Goal: Transaction & Acquisition: Book appointment/travel/reservation

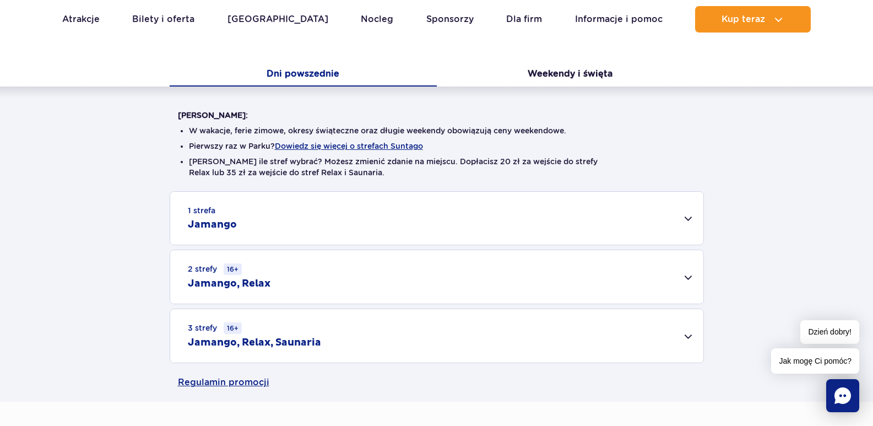
scroll to position [220, 0]
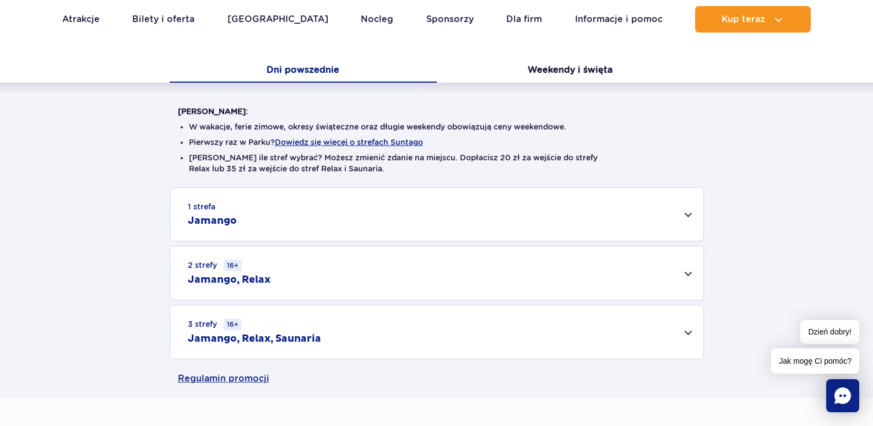
click at [687, 212] on div "1 strefa Jamango" at bounding box center [436, 214] width 533 height 53
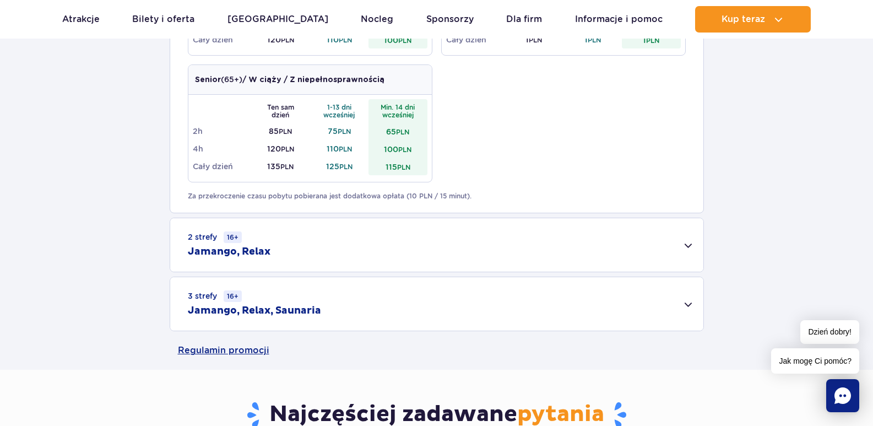
scroll to position [661, 0]
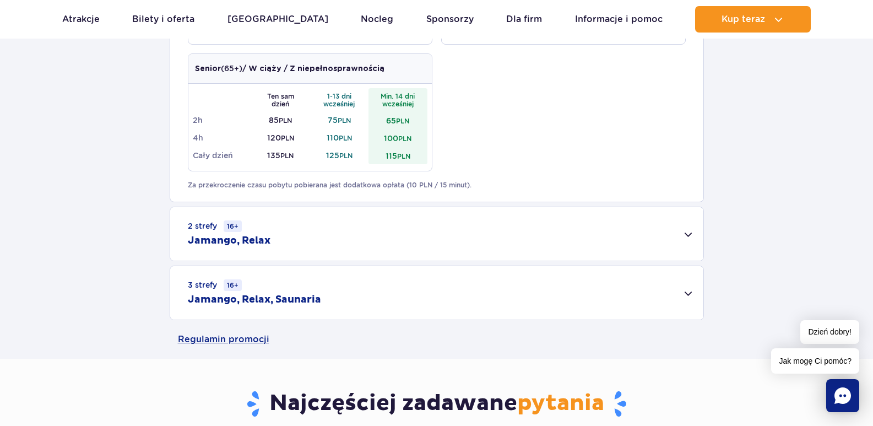
click at [689, 237] on div "2 strefy 16+ Jamango, Relax" at bounding box center [436, 233] width 533 height 53
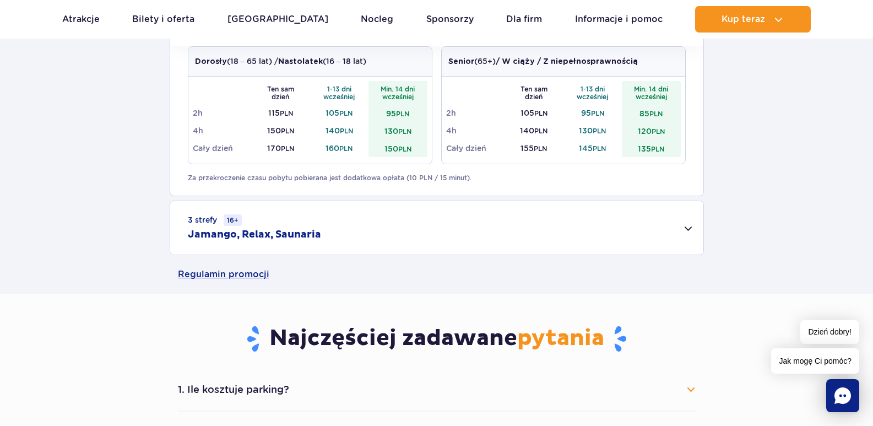
scroll to position [881, 0]
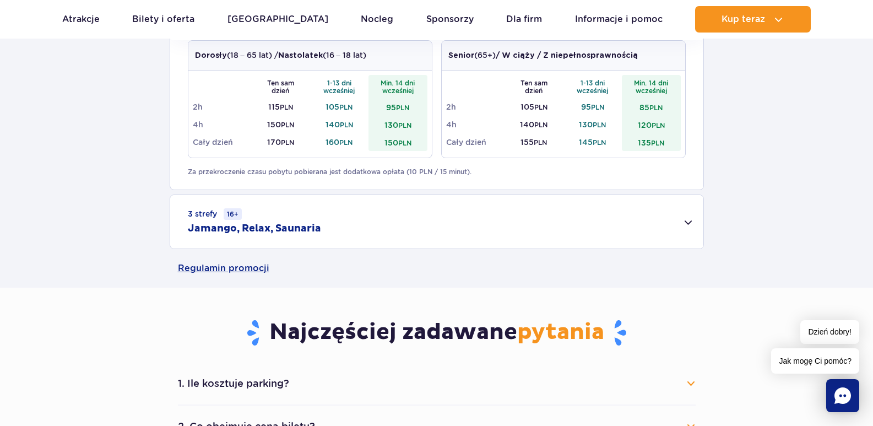
click at [691, 219] on div "3 strefy 16+ Jamango, Relax, Saunaria" at bounding box center [436, 221] width 533 height 53
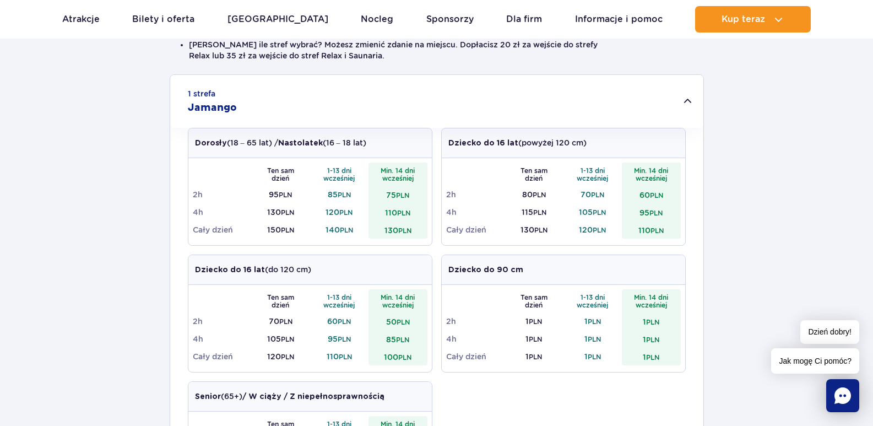
scroll to position [386, 0]
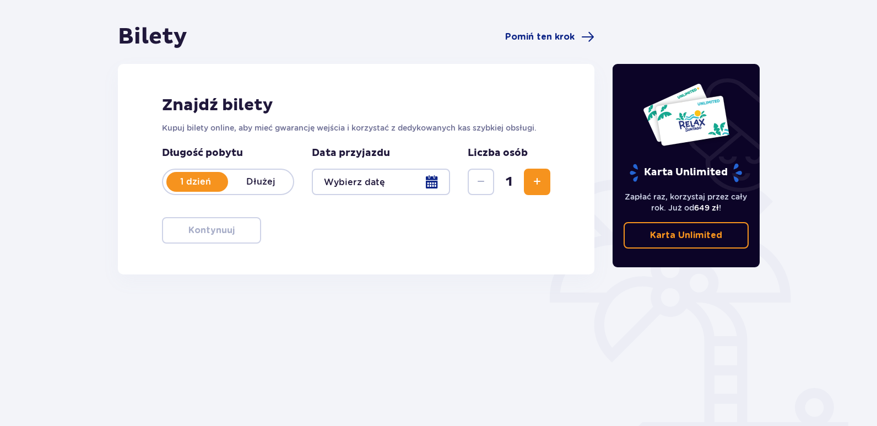
scroll to position [110, 0]
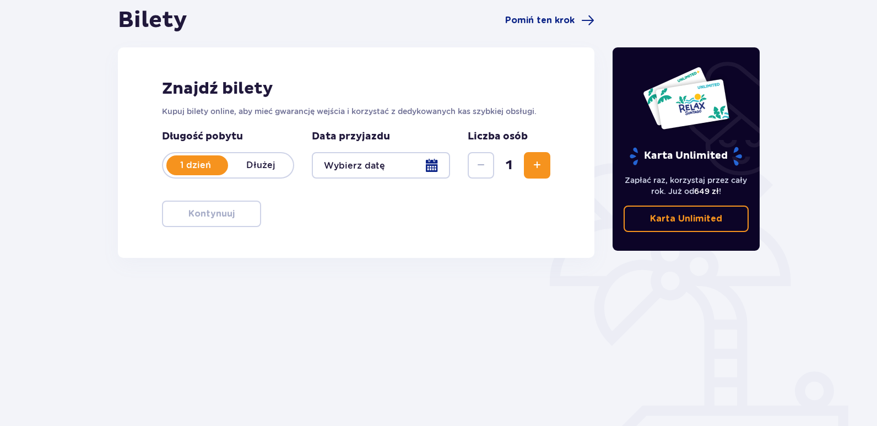
click at [424, 165] on div at bounding box center [381, 165] width 138 height 26
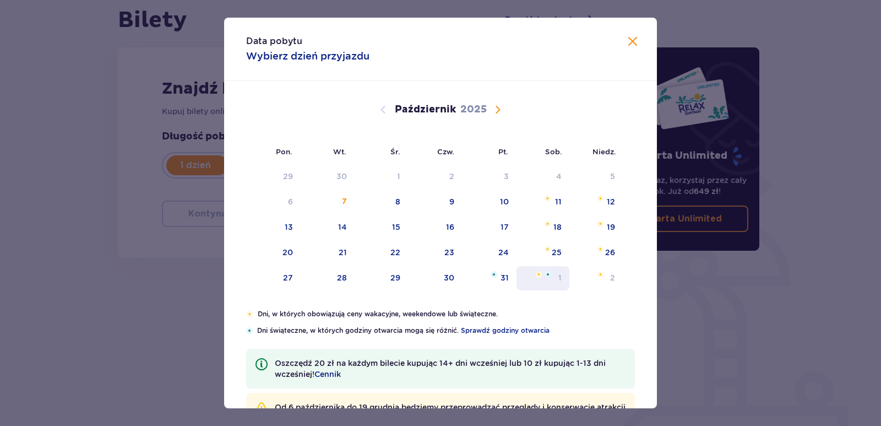
click at [549, 275] on img "sobota, 1 listopada 2025" at bounding box center [548, 274] width 7 height 7
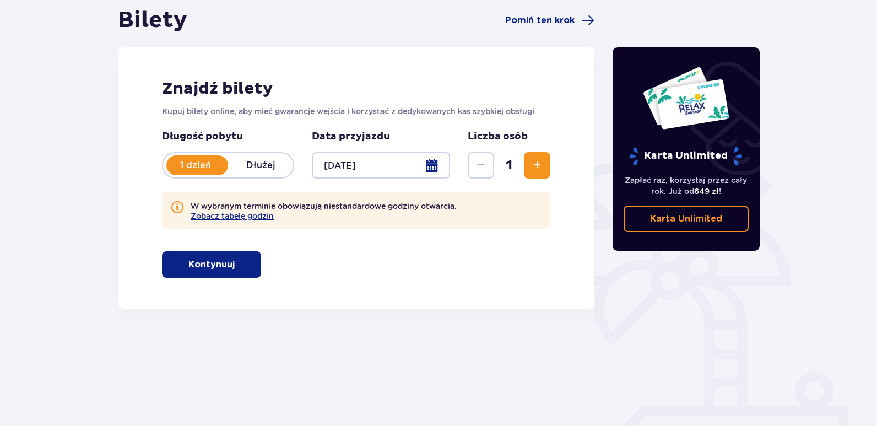
click at [436, 167] on div at bounding box center [381, 165] width 138 height 26
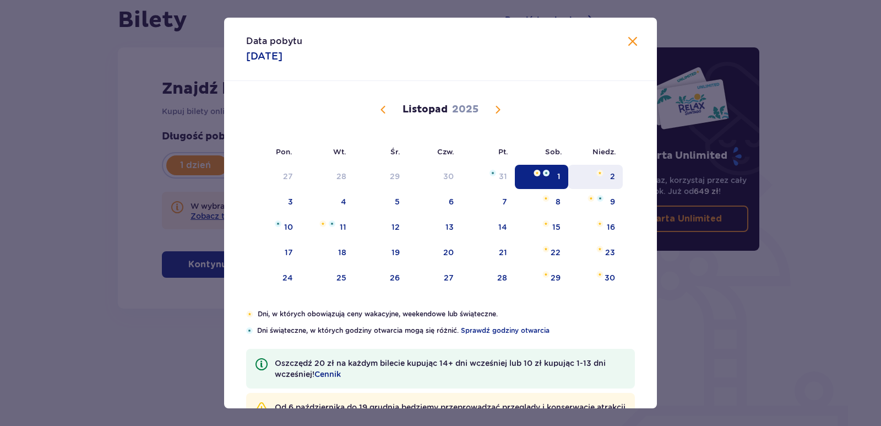
click at [610, 175] on div "2" at bounding box center [612, 176] width 5 height 11
click at [600, 171] on img "niedziela, 2 listopada 2025" at bounding box center [600, 173] width 7 height 7
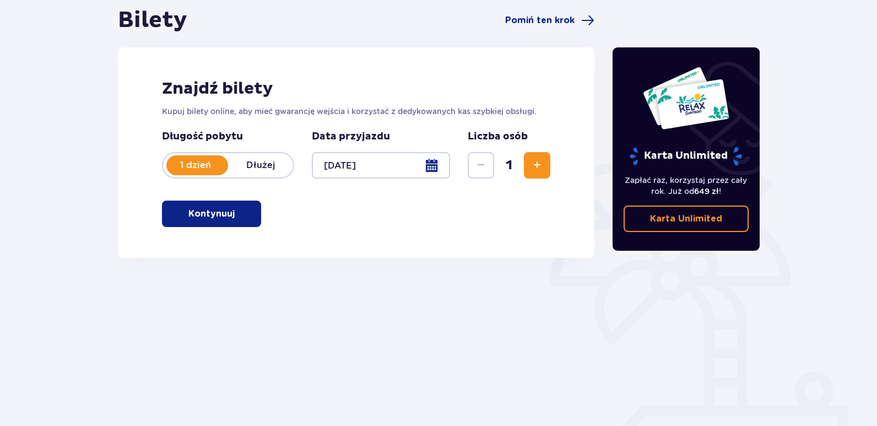
click at [533, 166] on span "Zwiększ" at bounding box center [536, 165] width 13 height 13
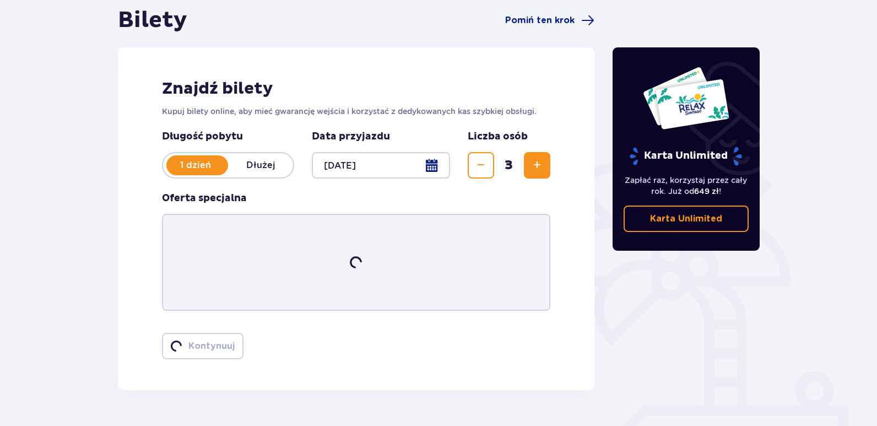
click at [533, 166] on span "Zwiększ" at bounding box center [536, 165] width 13 height 13
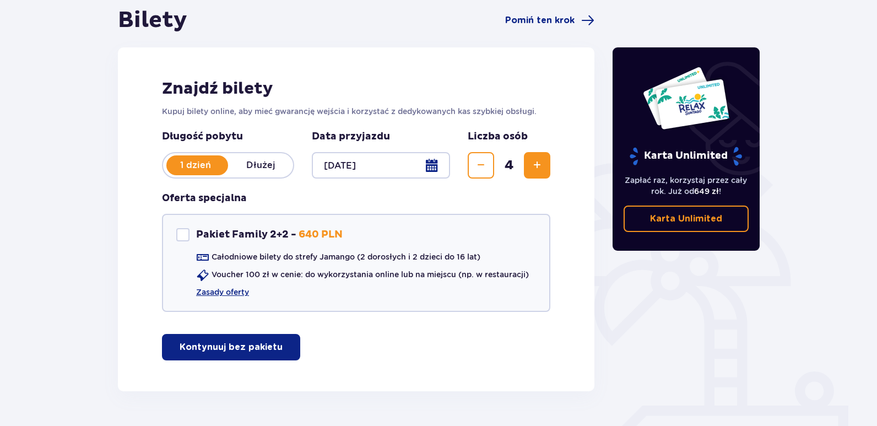
click at [430, 166] on div at bounding box center [381, 165] width 138 height 26
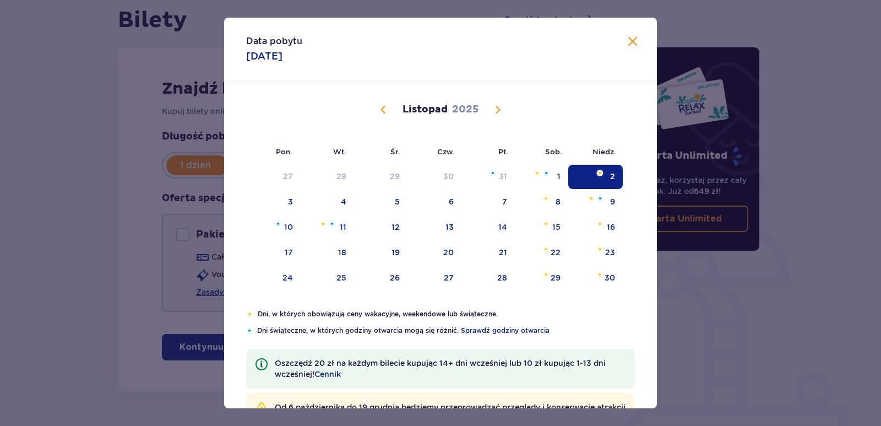
click at [435, 165] on div "30" at bounding box center [435, 177] width 55 height 24
click at [548, 172] on div "1" at bounding box center [541, 177] width 53 height 24
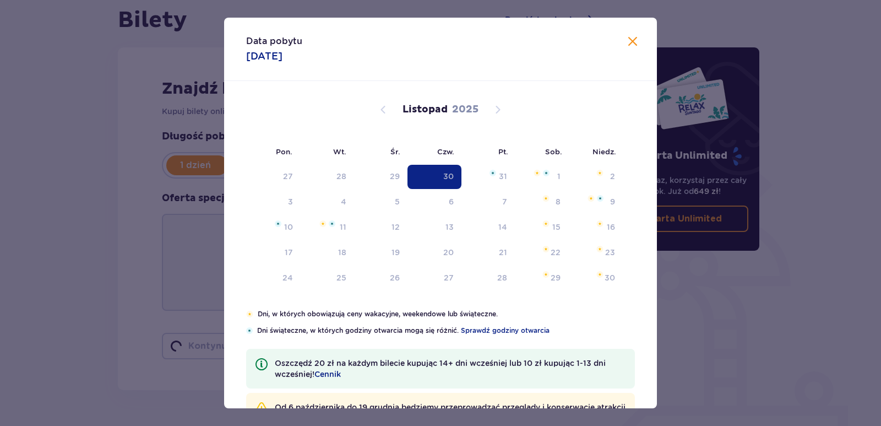
click at [548, 173] on button "Zwiększ" at bounding box center [537, 165] width 26 height 26
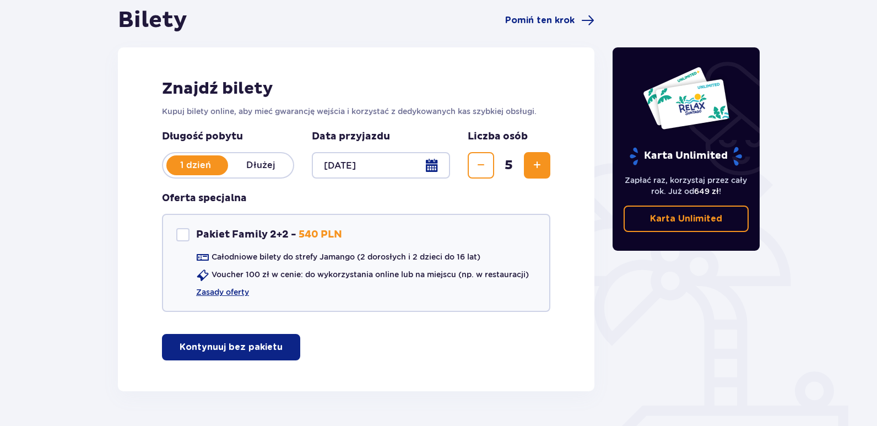
click at [480, 169] on span "Zmniejsz" at bounding box center [480, 165] width 13 height 13
click at [437, 165] on div at bounding box center [381, 165] width 138 height 26
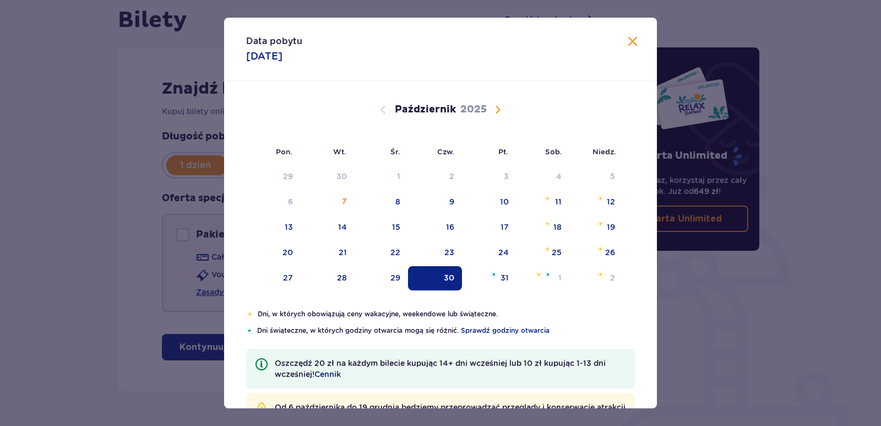
click at [496, 107] on span "Następny miesiąc" at bounding box center [497, 109] width 13 height 13
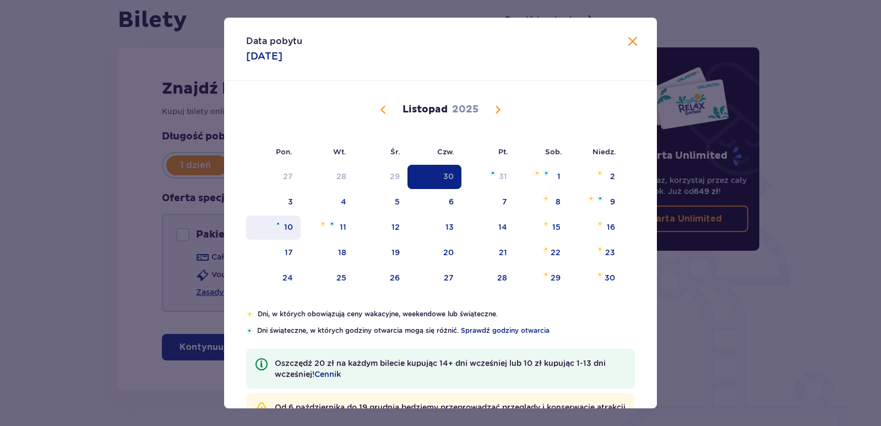
click at [284, 228] on div "10" at bounding box center [288, 226] width 9 height 11
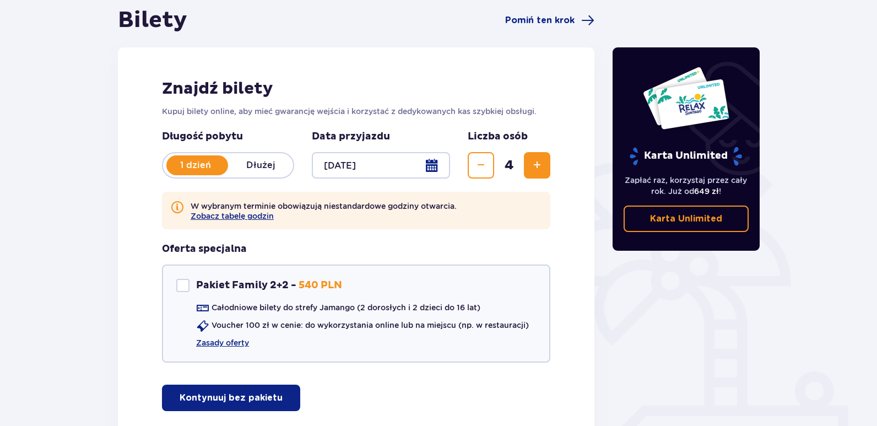
click at [430, 167] on div at bounding box center [381, 165] width 138 height 26
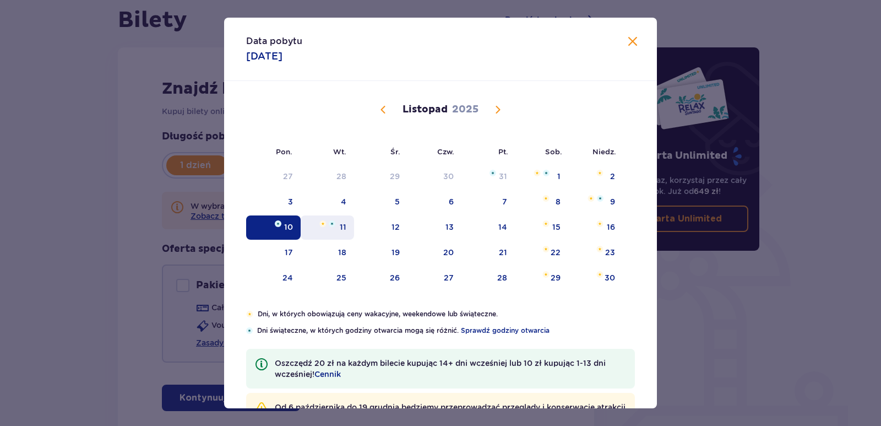
click at [334, 226] on div "11" at bounding box center [327, 227] width 53 height 24
type input "11.11.25"
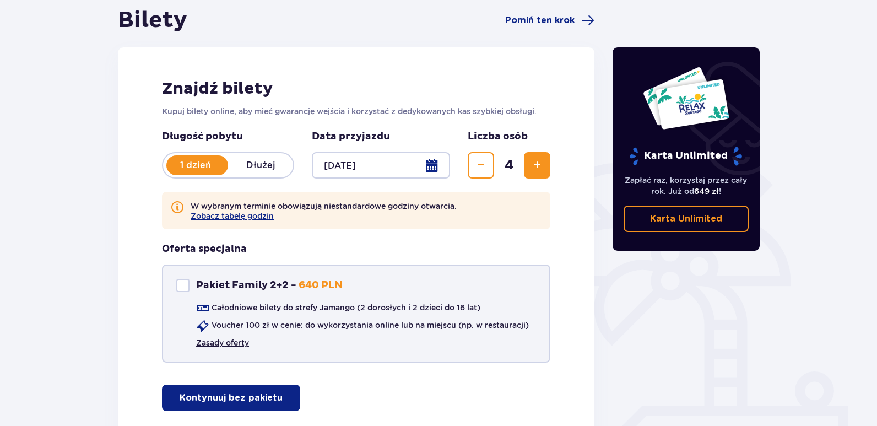
click at [209, 342] on link "Zasady oferty" at bounding box center [222, 342] width 53 height 11
click at [482, 164] on span "Zmniejsz" at bounding box center [480, 165] width 13 height 13
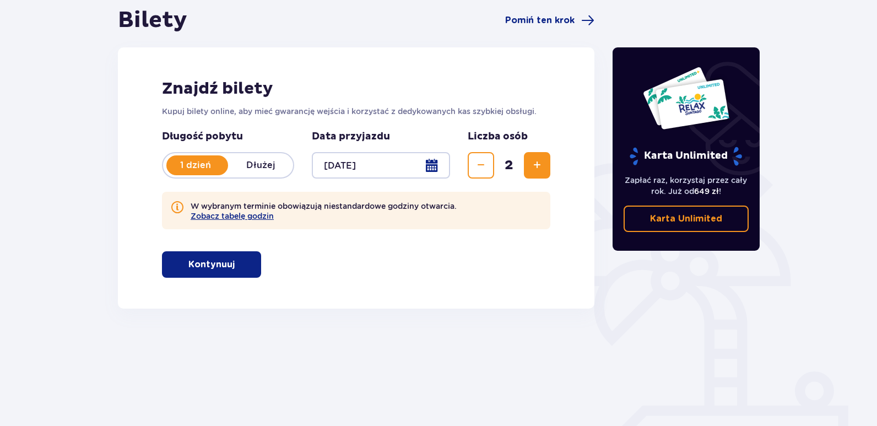
click at [201, 274] on button "Kontynuuj" at bounding box center [211, 264] width 99 height 26
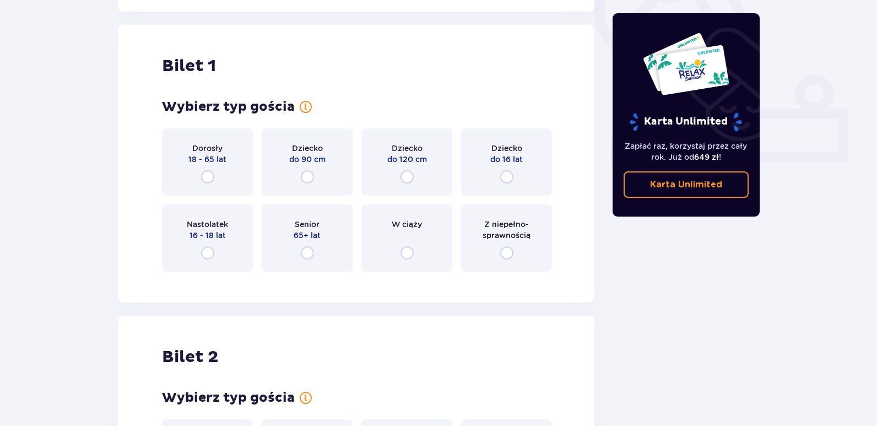
scroll to position [419, 0]
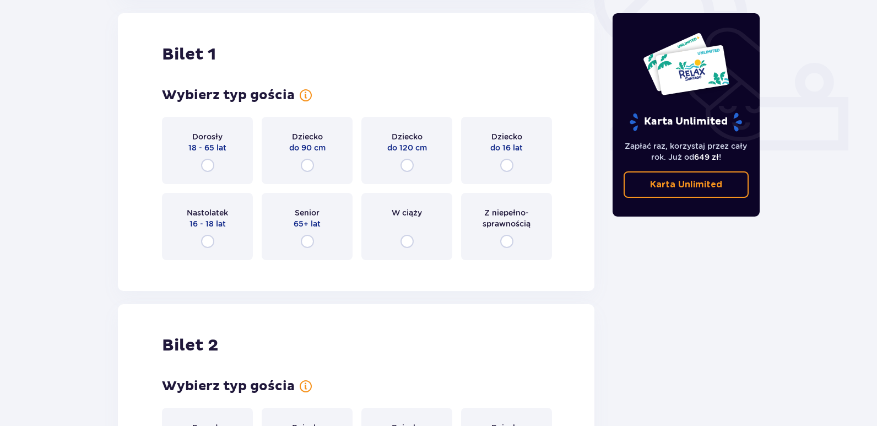
click at [210, 158] on div "Dorosły 18 - 65 lat" at bounding box center [207, 150] width 91 height 67
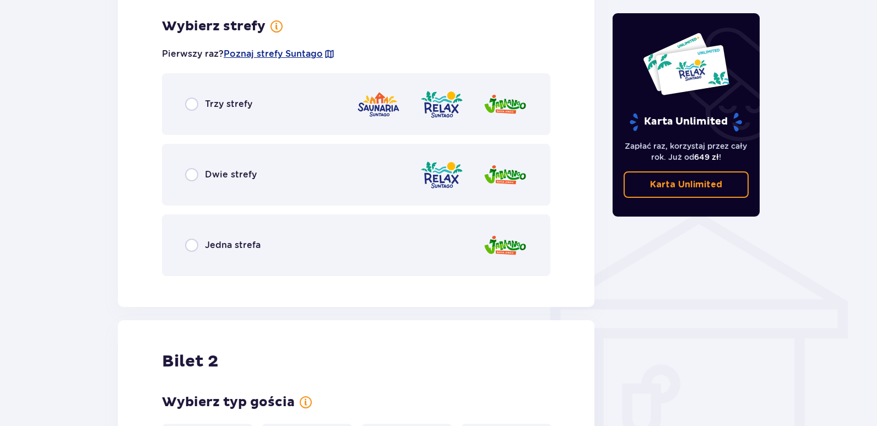
scroll to position [687, 0]
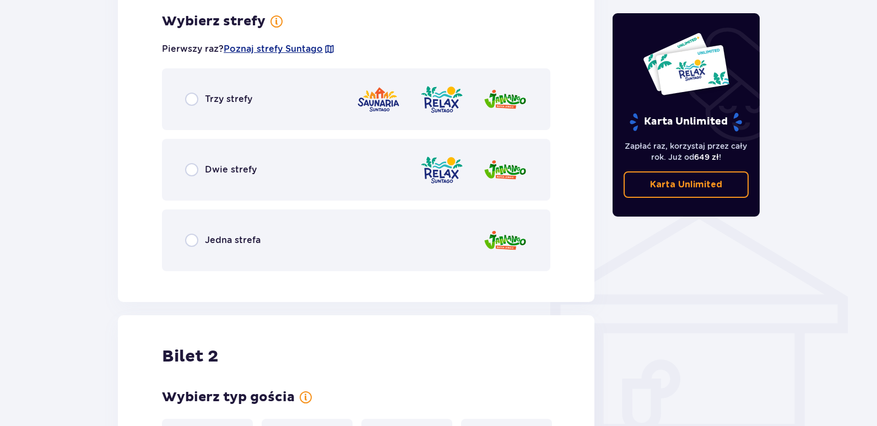
click at [190, 101] on input "radio" at bounding box center [191, 99] width 13 height 13
radio input "true"
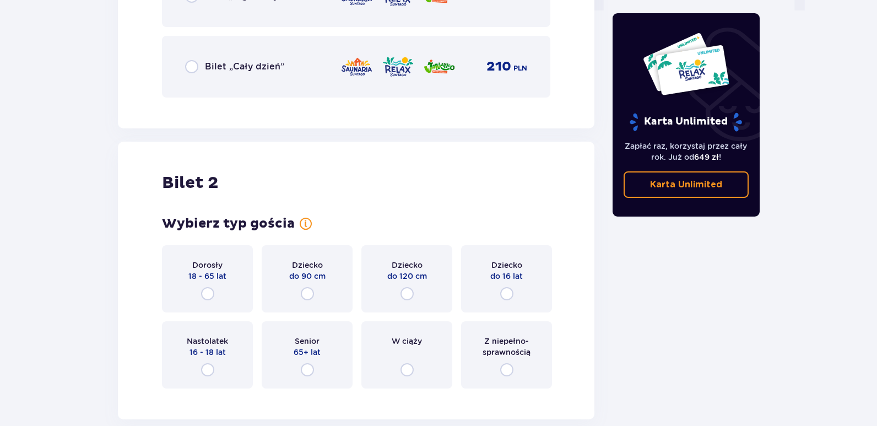
scroll to position [1188, 0]
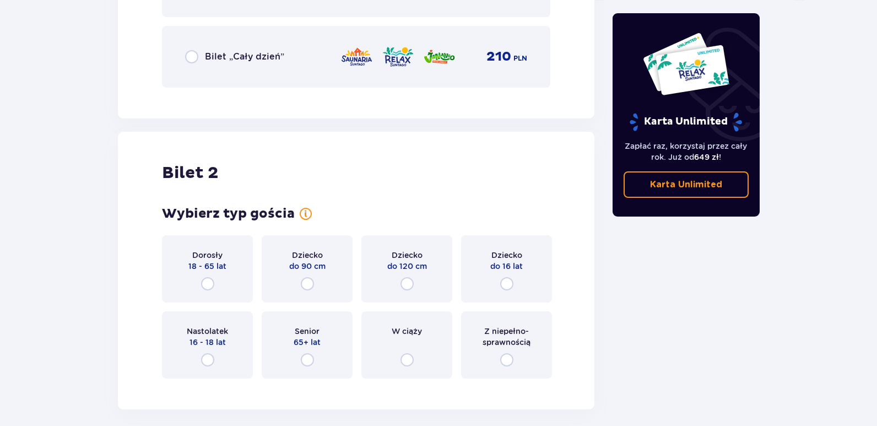
drag, startPoint x: 204, startPoint y: 282, endPoint x: 246, endPoint y: 252, distance: 51.7
click at [204, 283] on input "radio" at bounding box center [207, 283] width 13 height 13
radio input "true"
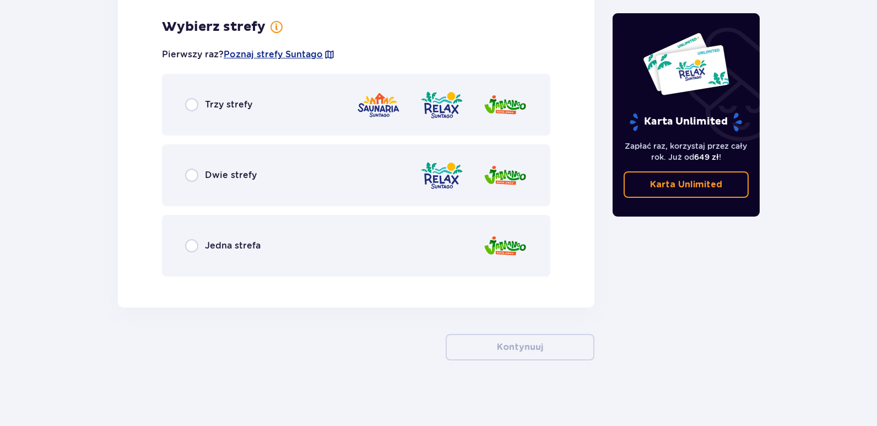
scroll to position [1570, 0]
click at [192, 102] on input "radio" at bounding box center [191, 104] width 13 height 13
radio input "true"
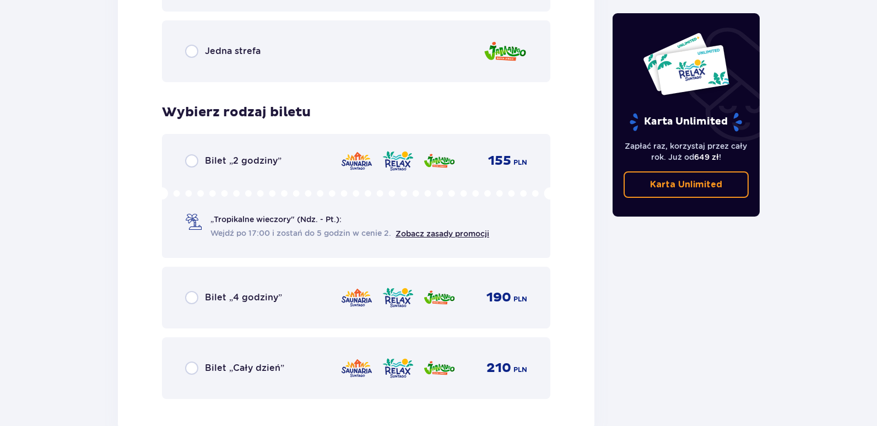
scroll to position [1832, 0]
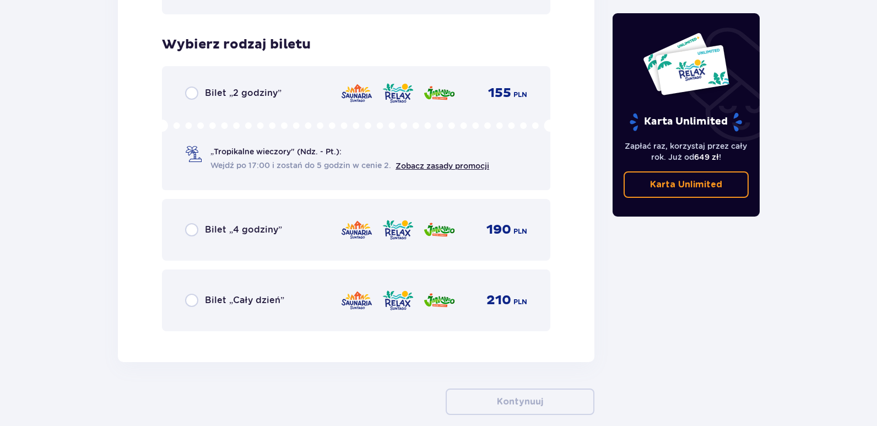
click at [188, 300] on input "radio" at bounding box center [191, 300] width 13 height 13
radio input "true"
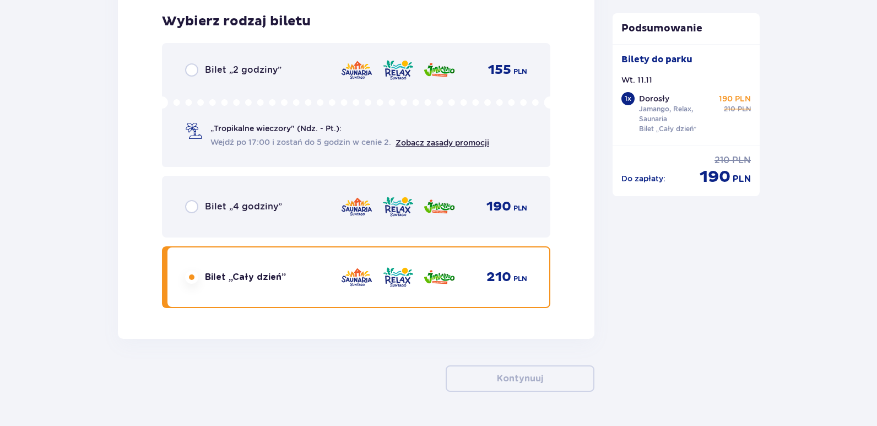
scroll to position [1887, 0]
